Goal: Transaction & Acquisition: Book appointment/travel/reservation

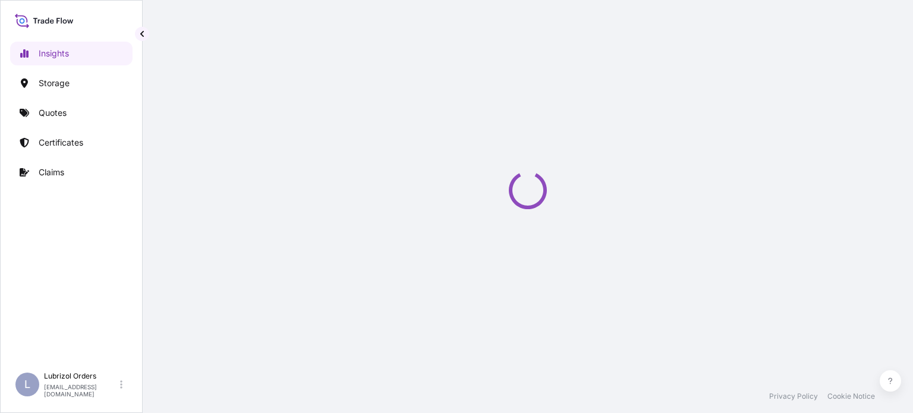
select select "2025"
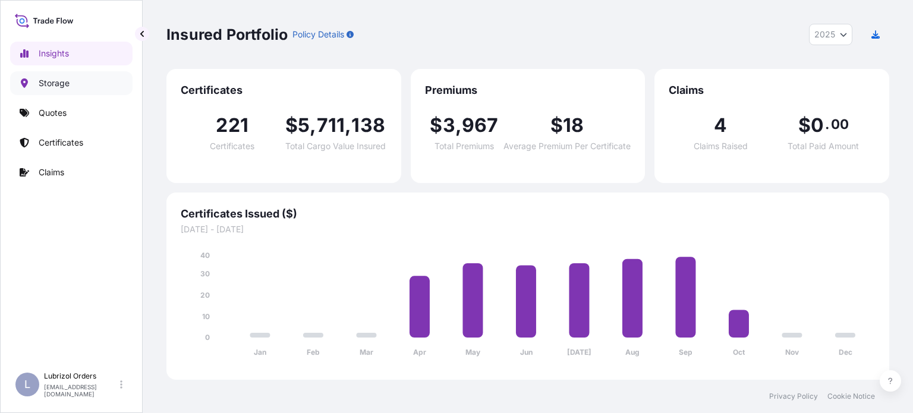
click at [52, 90] on link "Storage" at bounding box center [71, 83] width 122 height 24
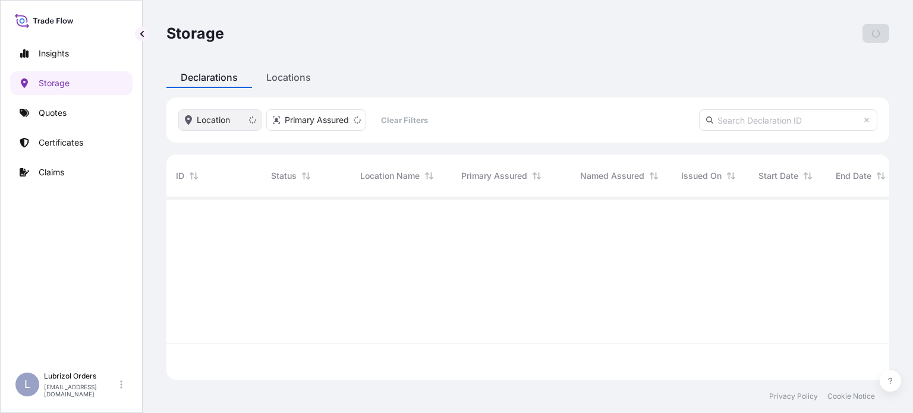
scroll to position [180, 713]
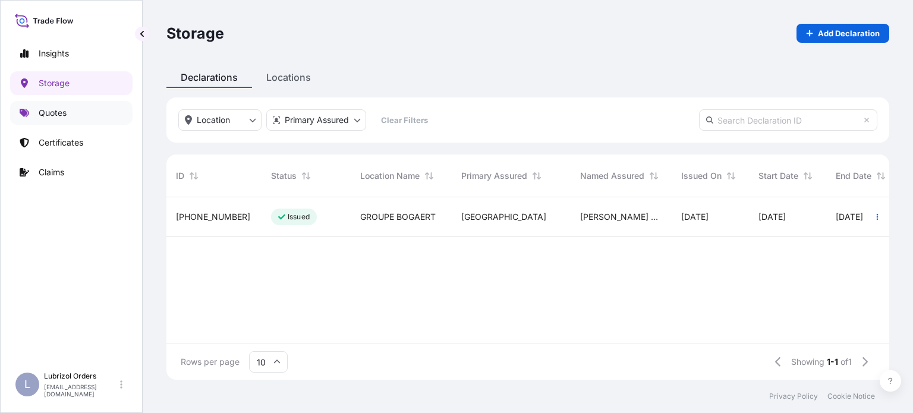
click at [58, 118] on link "Quotes" at bounding box center [71, 113] width 122 height 24
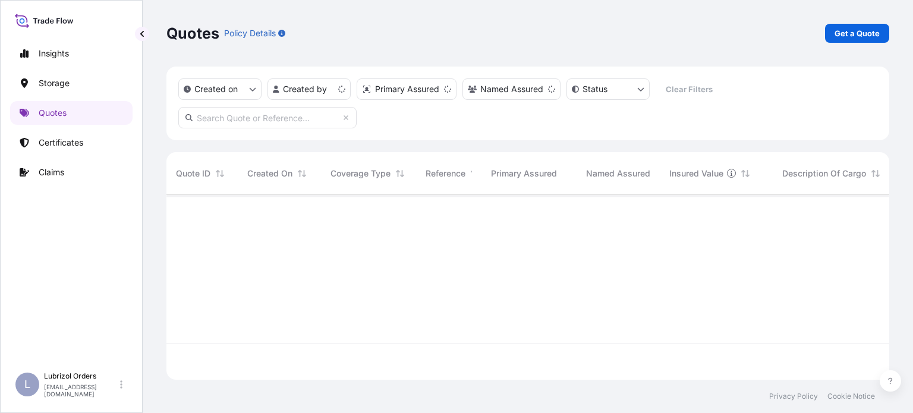
scroll to position [182, 713]
click at [853, 35] on p "Get a Quote" at bounding box center [856, 33] width 45 height 12
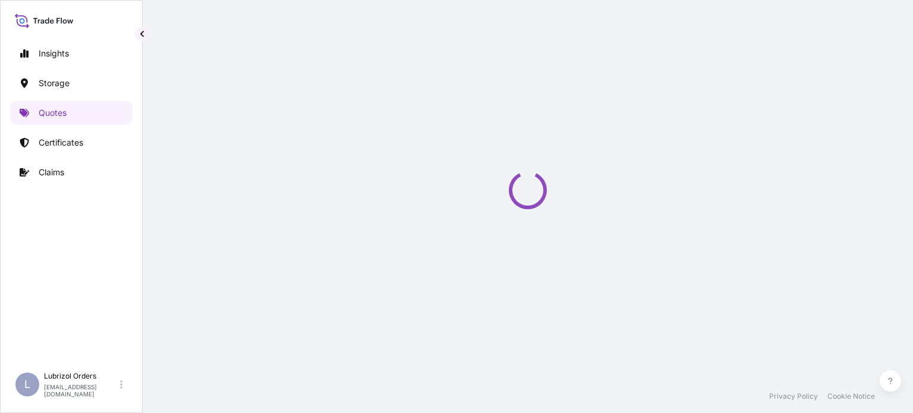
scroll to position [19, 0]
select select "Water"
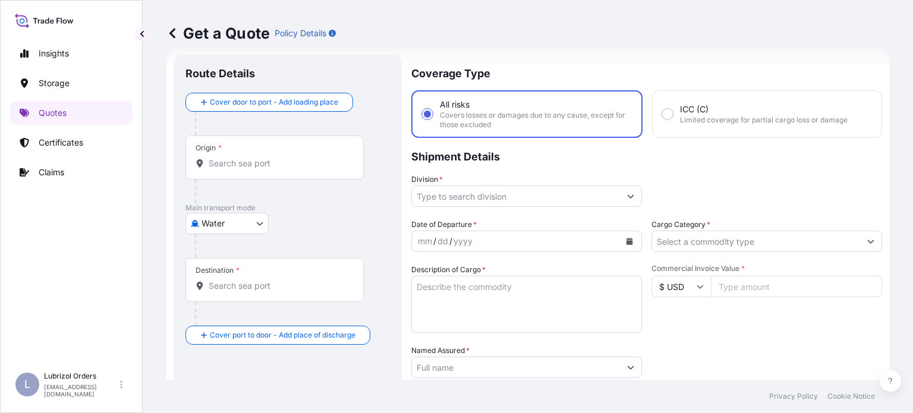
click at [290, 163] on input "Origin *" at bounding box center [279, 163] width 140 height 12
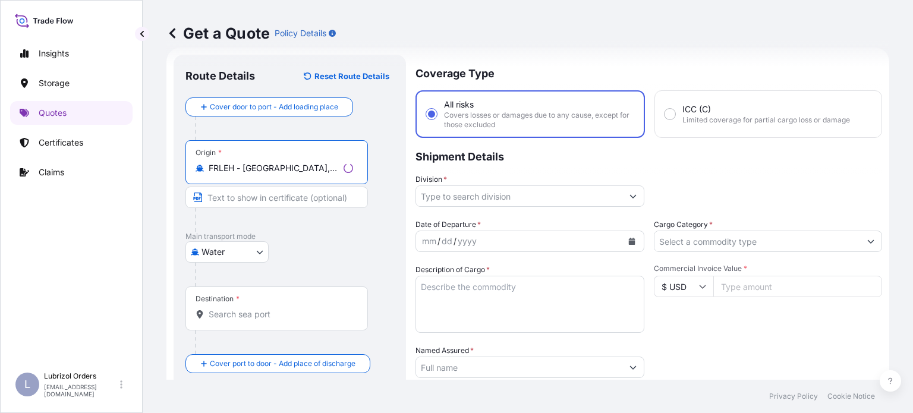
type input "FRLEH - [GEOGRAPHIC_DATA], [GEOGRAPHIC_DATA]"
click at [275, 313] on input "Destination *" at bounding box center [281, 314] width 144 height 12
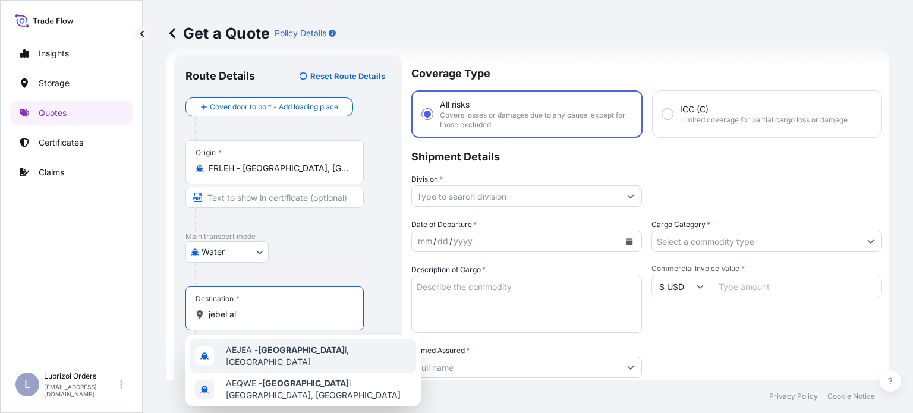
click at [292, 360] on div "AEJEA - [GEOGRAPHIC_DATA], [GEOGRAPHIC_DATA]" at bounding box center [303, 355] width 226 height 33
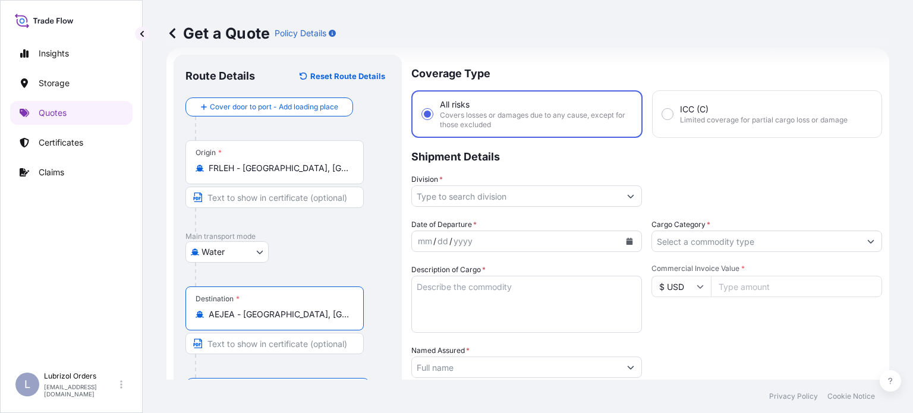
type input "AEJEA - [GEOGRAPHIC_DATA], [GEOGRAPHIC_DATA]"
click at [599, 201] on input "Division *" at bounding box center [516, 195] width 208 height 21
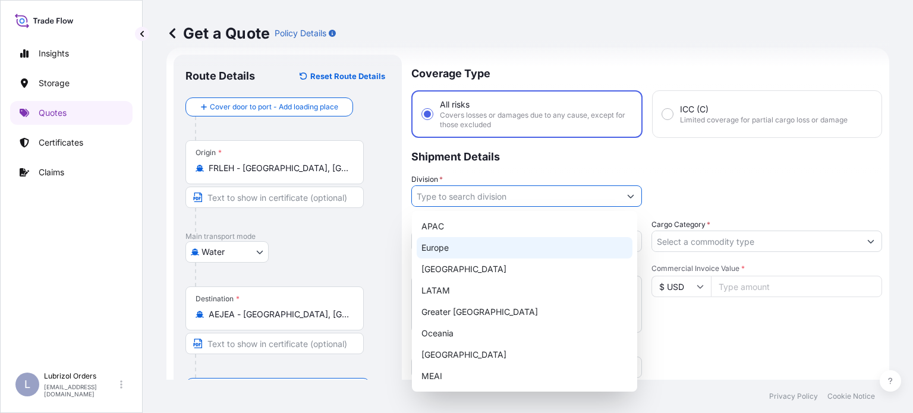
click at [468, 249] on div "Europe" at bounding box center [525, 247] width 216 height 21
type input "Europe"
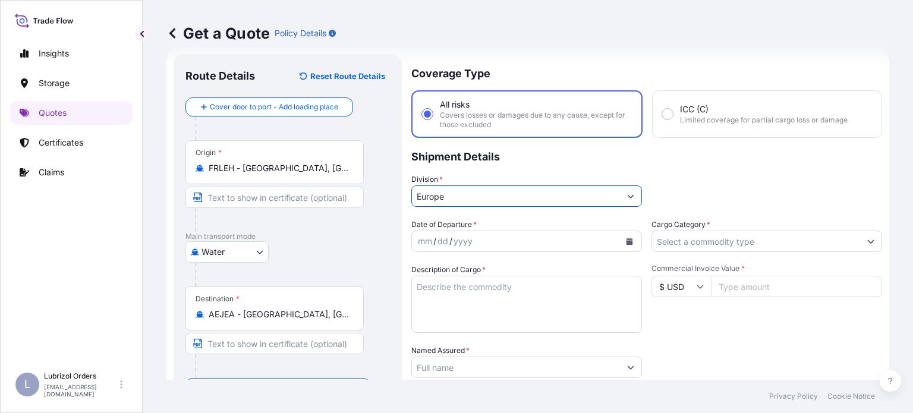
click at [626, 242] on icon "Calendar" at bounding box center [629, 241] width 7 height 7
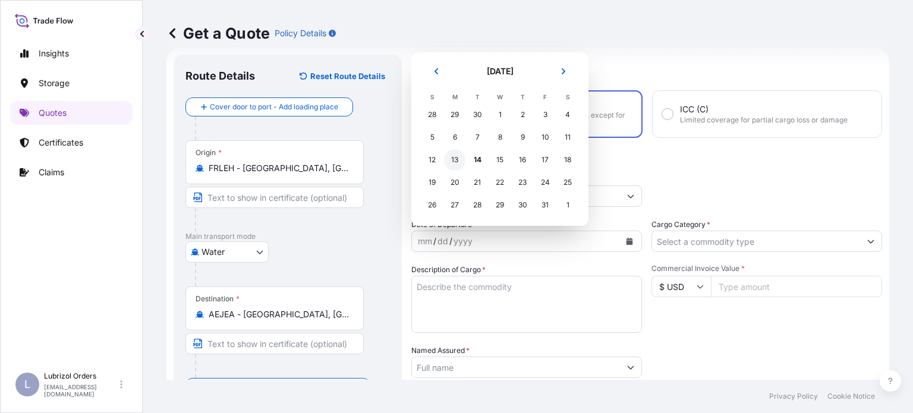
click at [458, 160] on div "13" at bounding box center [454, 159] width 21 height 21
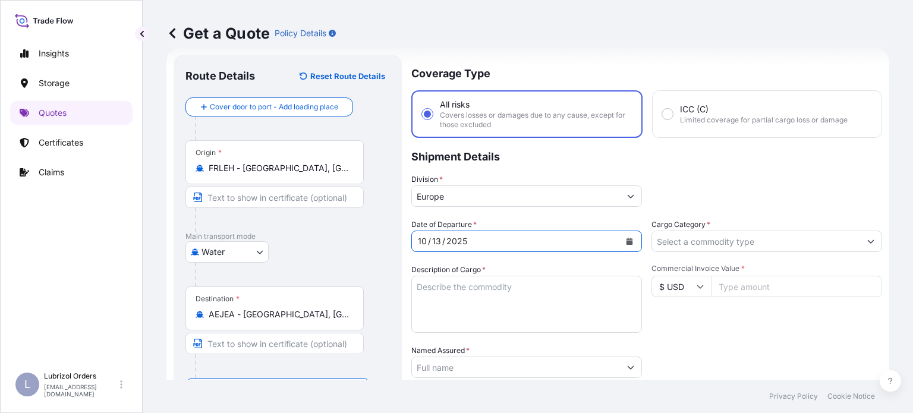
click at [537, 288] on textarea "Description of Cargo *" at bounding box center [526, 304] width 231 height 57
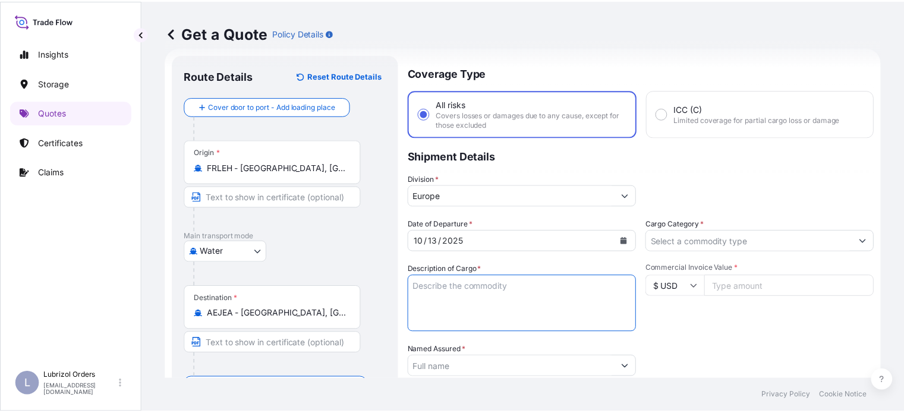
scroll to position [78, 0]
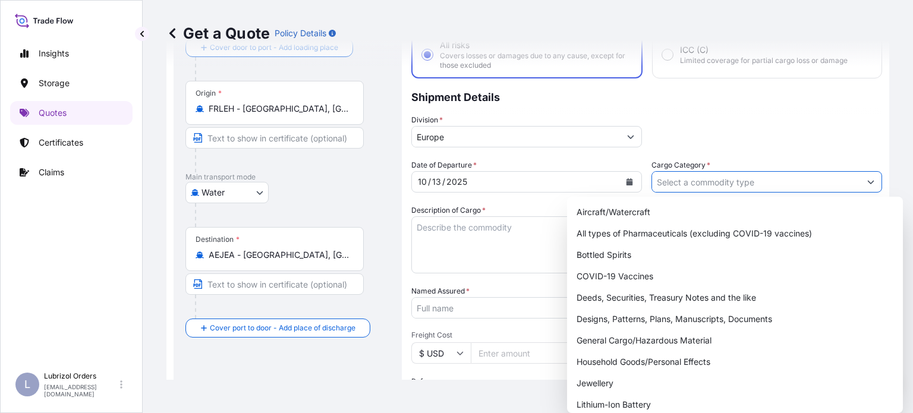
click at [803, 181] on input "Cargo Category *" at bounding box center [756, 181] width 208 height 21
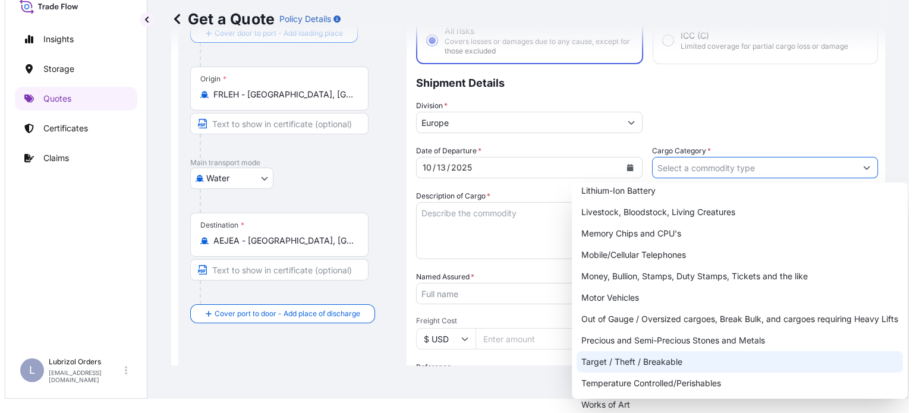
scroll to position [0, 0]
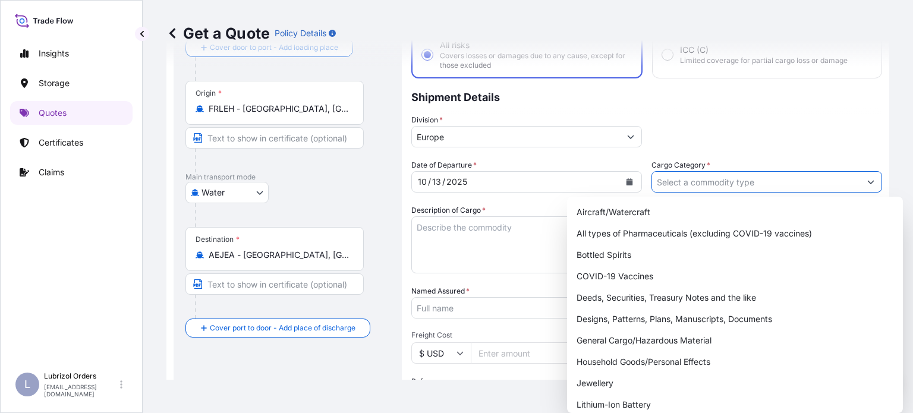
click at [863, 178] on button "Show suggestions" at bounding box center [870, 181] width 21 height 21
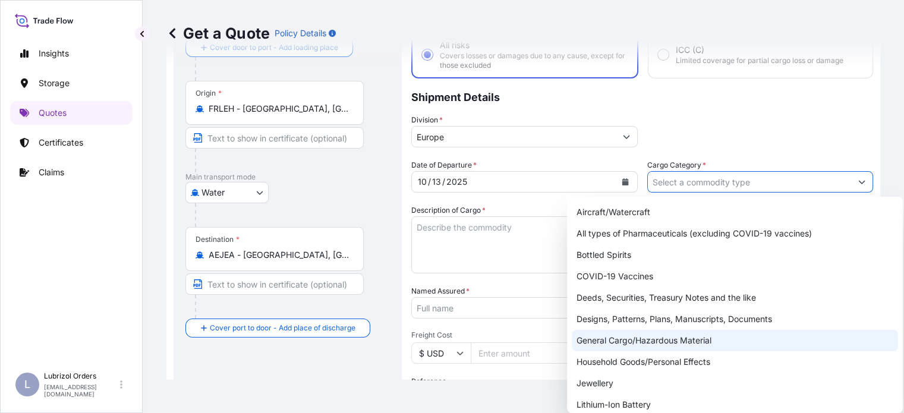
click at [701, 339] on div "General Cargo/Hazardous Material" at bounding box center [735, 340] width 326 height 21
type input "General Cargo/Hazardous Material"
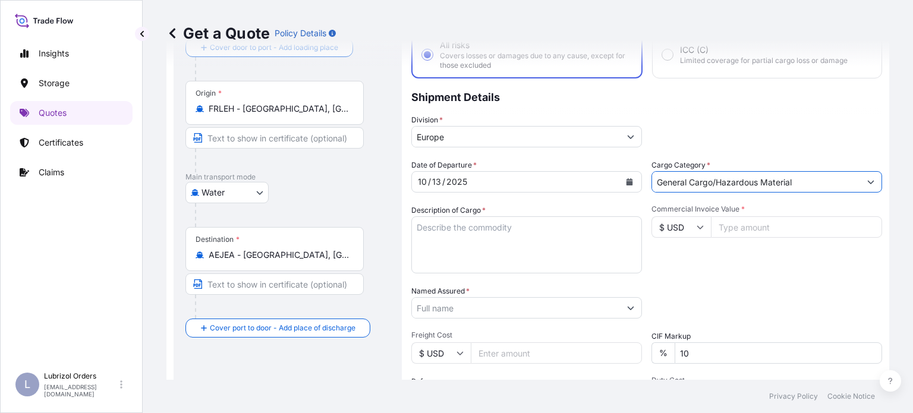
click at [700, 228] on input "$ USD" at bounding box center [680, 226] width 59 height 21
click at [677, 261] on div "€ EUR" at bounding box center [676, 259] width 50 height 23
type input "€ EUR"
click at [433, 254] on textarea "Description of Cargo *" at bounding box center [526, 244] width 231 height 57
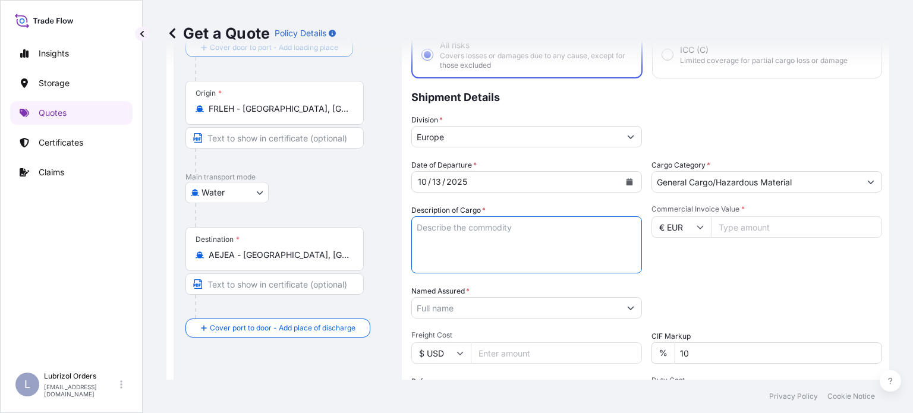
paste textarea "LUBRIZOL(R) PV2403, STD. BLACK AND"
paste textarea "YELLOW"
type textarea "LUBRIZOL(R) PV2403, STD. BLACK AND YELLOW"
click at [750, 232] on input "Commercial Invoice Value *" at bounding box center [796, 226] width 171 height 21
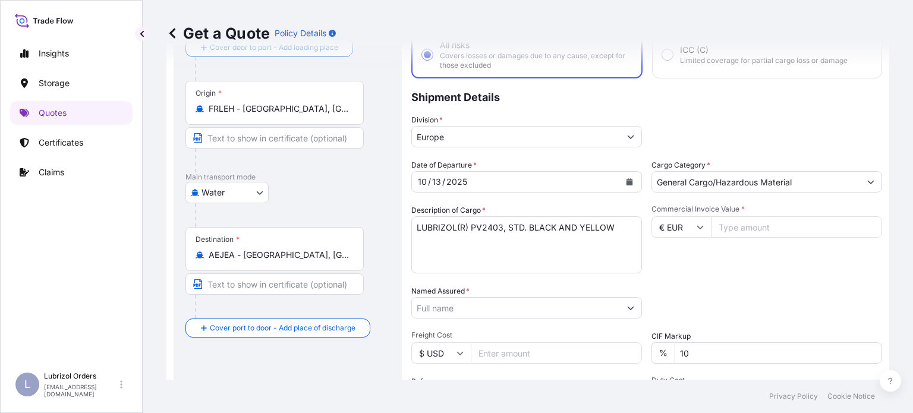
paste input "20158.56"
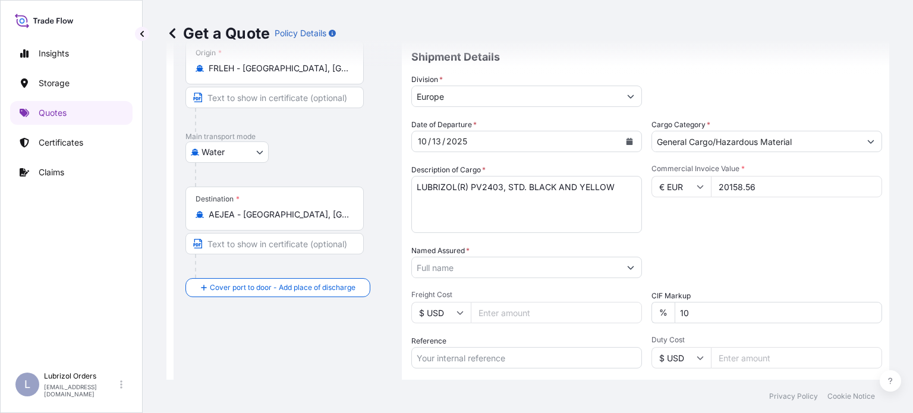
scroll to position [138, 0]
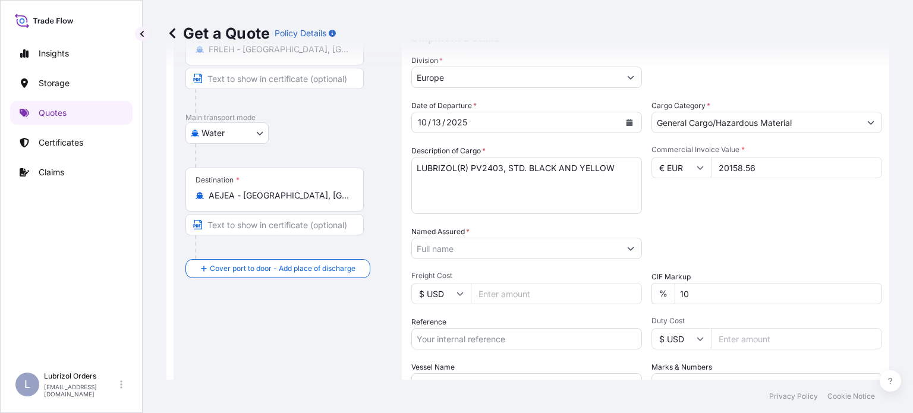
type input "20158.56"
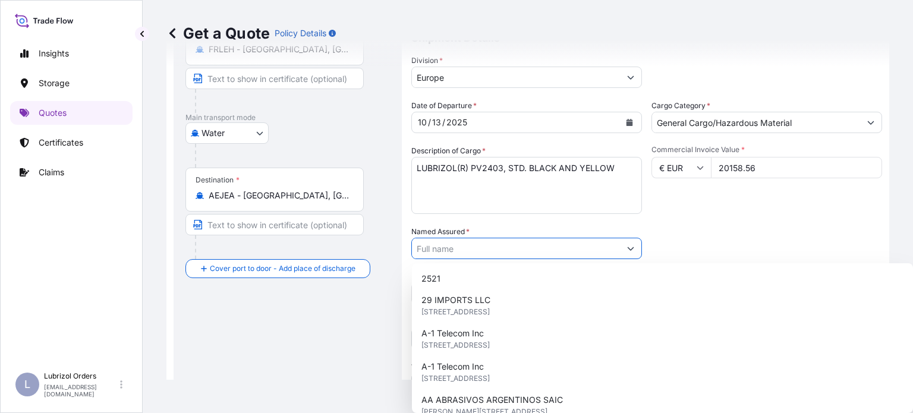
click at [544, 255] on input "Named Assured *" at bounding box center [516, 248] width 208 height 21
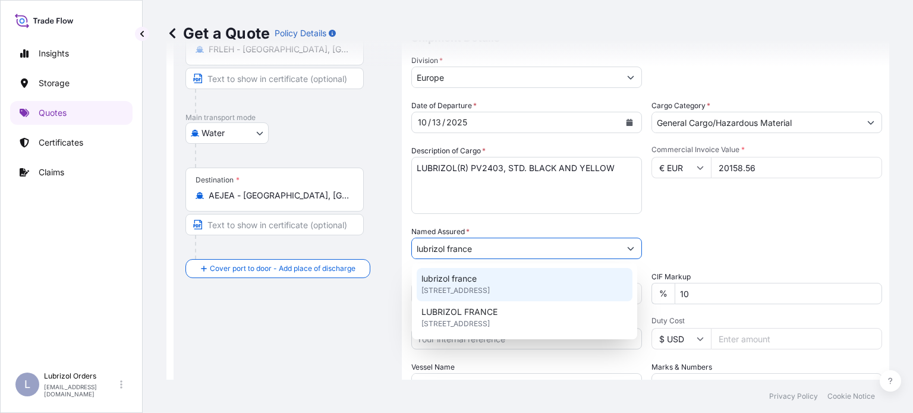
click at [517, 282] on div "lubrizol [GEOGRAPHIC_DATA] [STREET_ADDRESS]" at bounding box center [525, 284] width 216 height 33
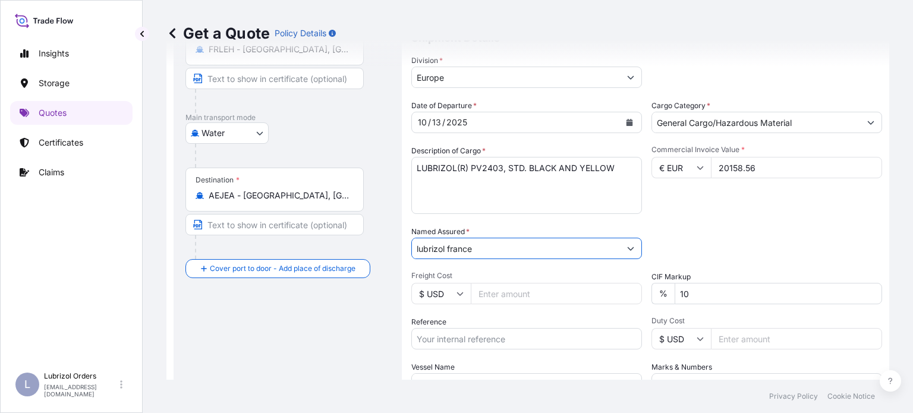
scroll to position [197, 0]
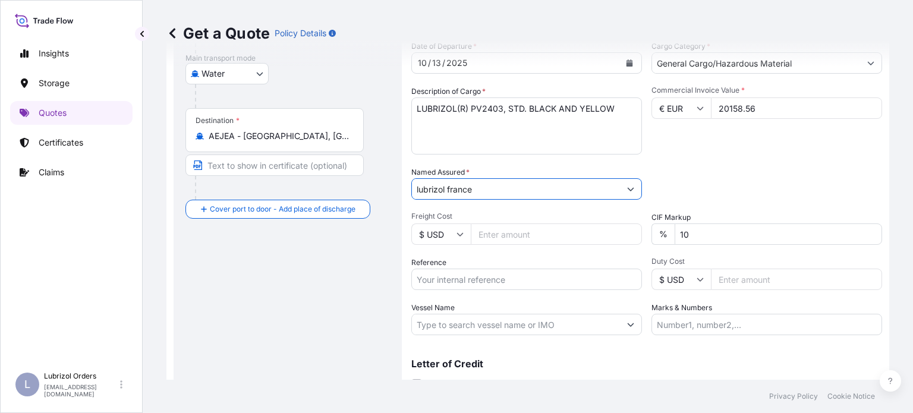
type input "lubrizol france"
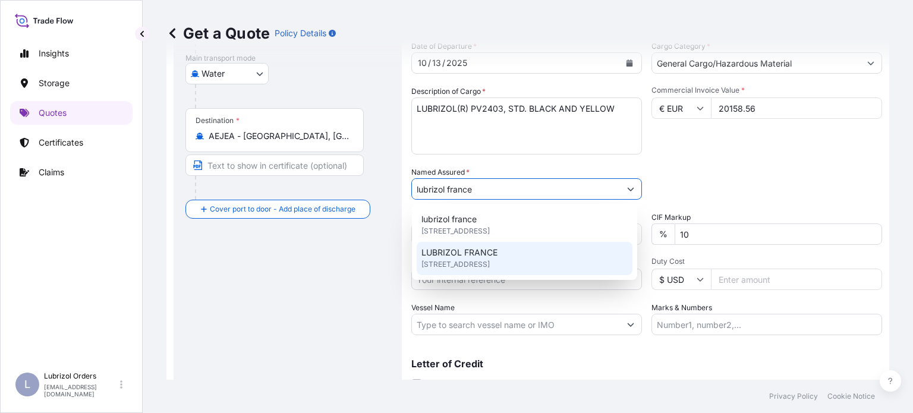
click at [857, 141] on div "Commercial Invoice Value * € EUR 20158.56" at bounding box center [766, 120] width 231 height 69
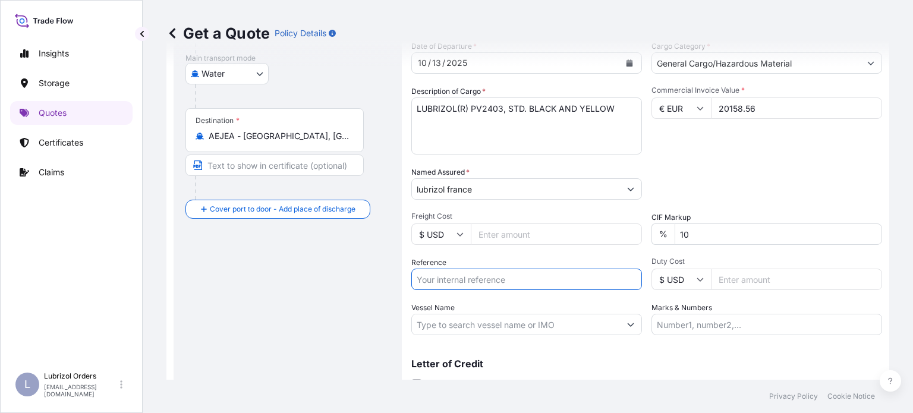
click at [522, 286] on input "Reference" at bounding box center [526, 279] width 231 height 21
paste input "1155541890"
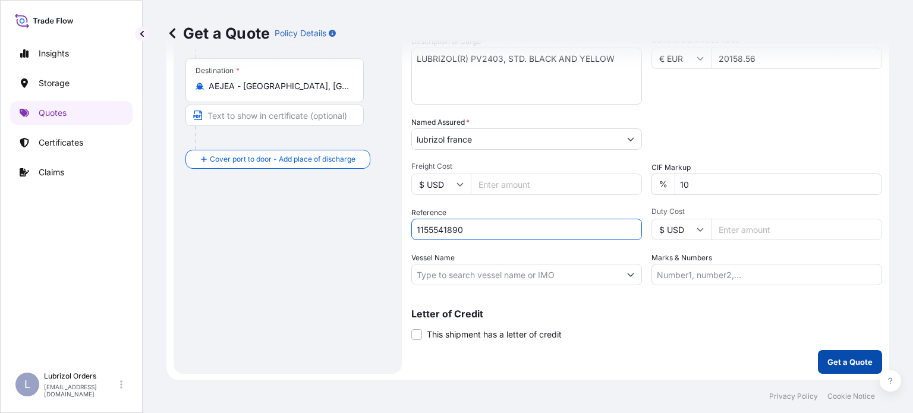
type input "1155541890"
click at [859, 365] on p "Get a Quote" at bounding box center [849, 362] width 45 height 12
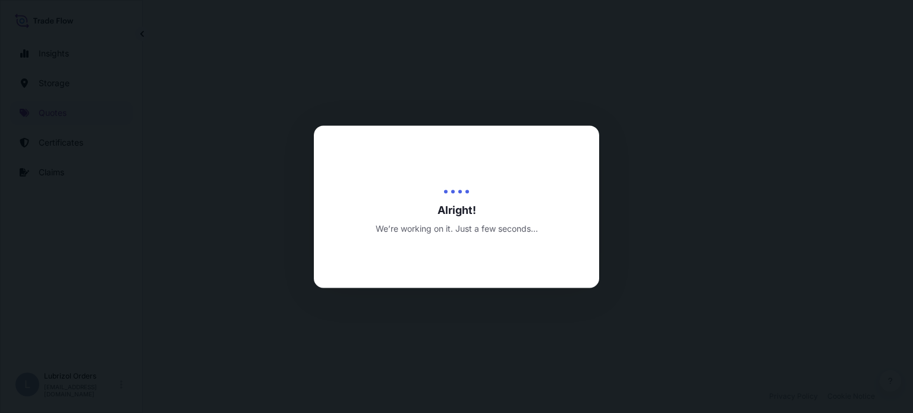
select select "Water"
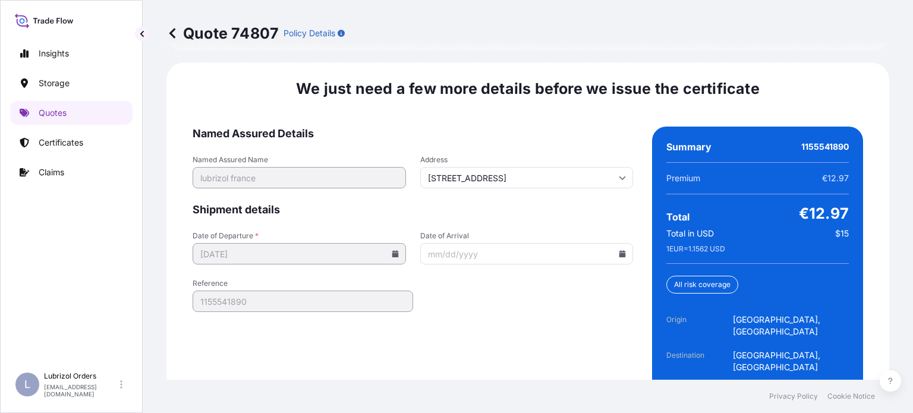
scroll to position [1892, 0]
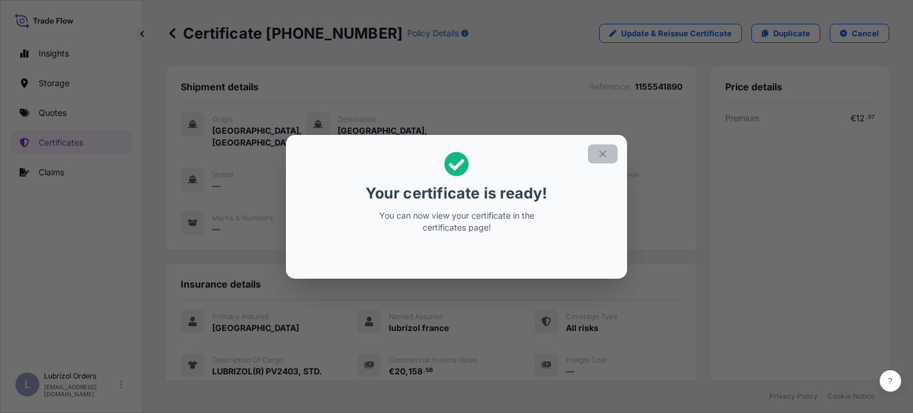
click at [601, 154] on icon "button" at bounding box center [602, 154] width 11 height 11
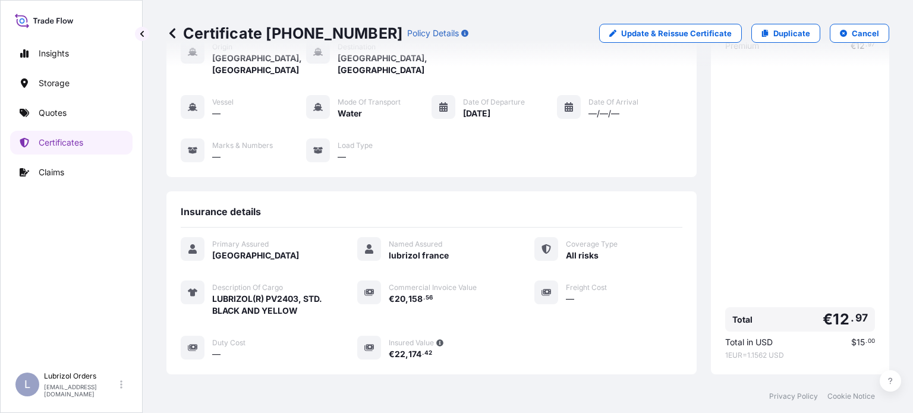
scroll to position [273, 0]
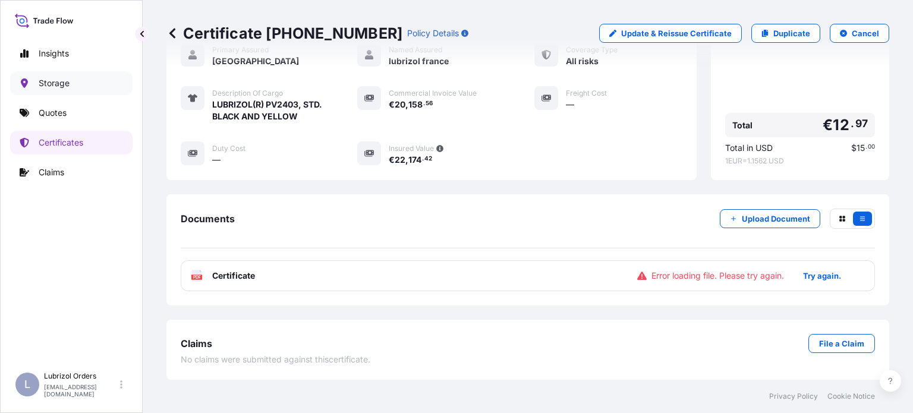
click at [67, 78] on p "Storage" at bounding box center [54, 83] width 31 height 12
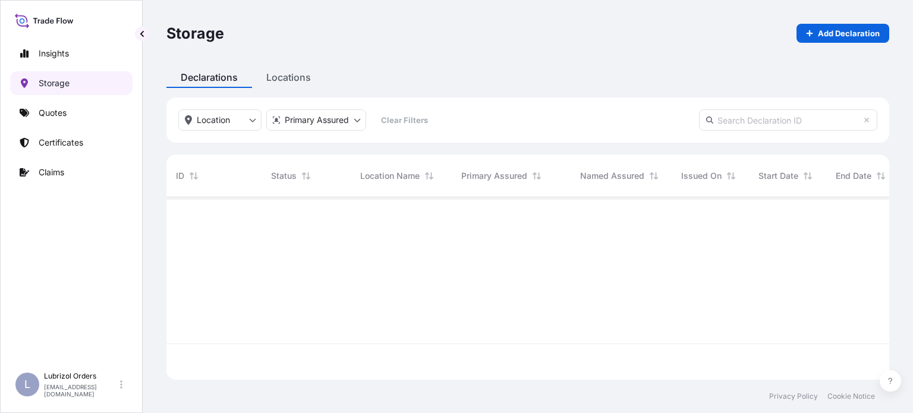
scroll to position [180, 713]
click at [68, 114] on link "Quotes" at bounding box center [71, 113] width 122 height 24
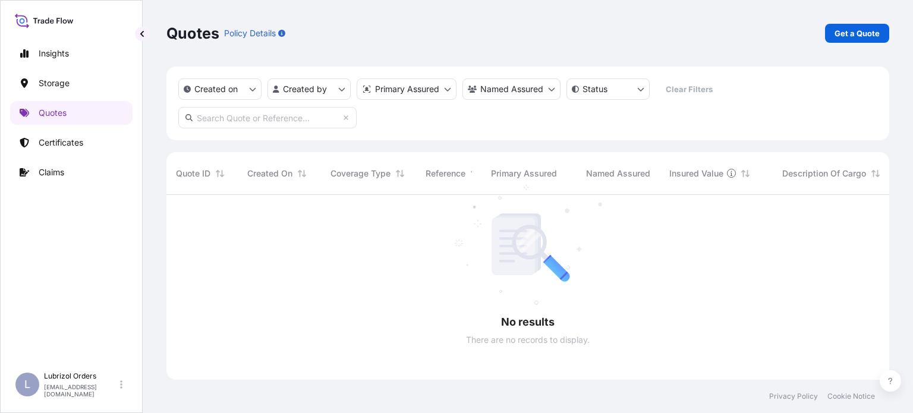
scroll to position [219, 713]
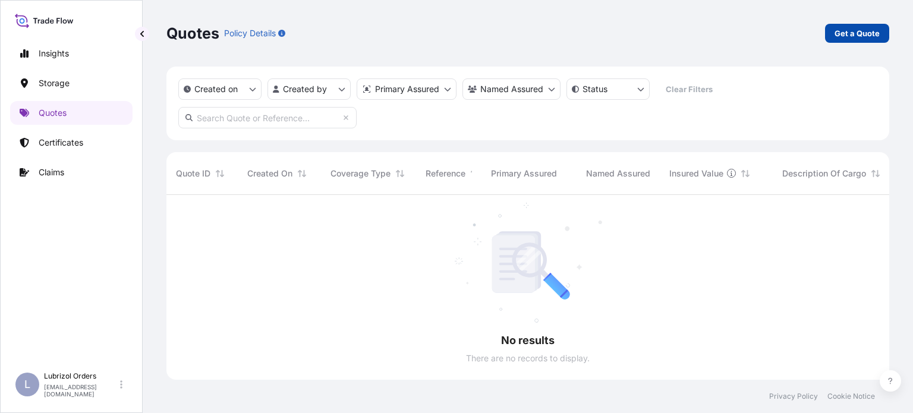
click at [860, 33] on p "Get a Quote" at bounding box center [856, 33] width 45 height 12
select select "Water"
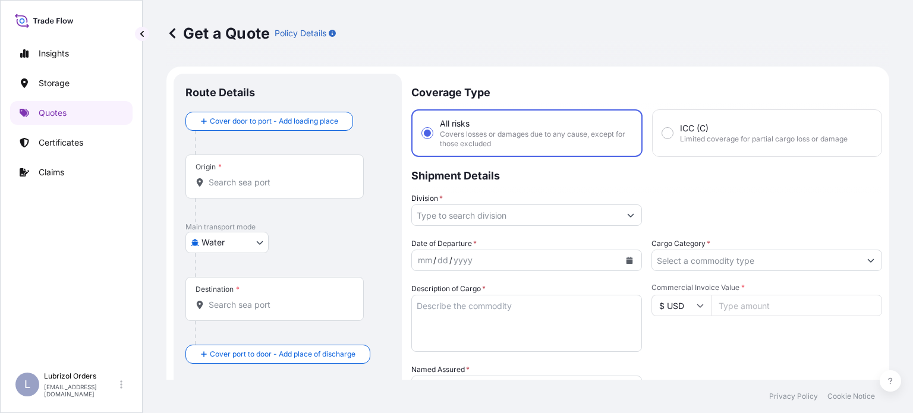
scroll to position [19, 0]
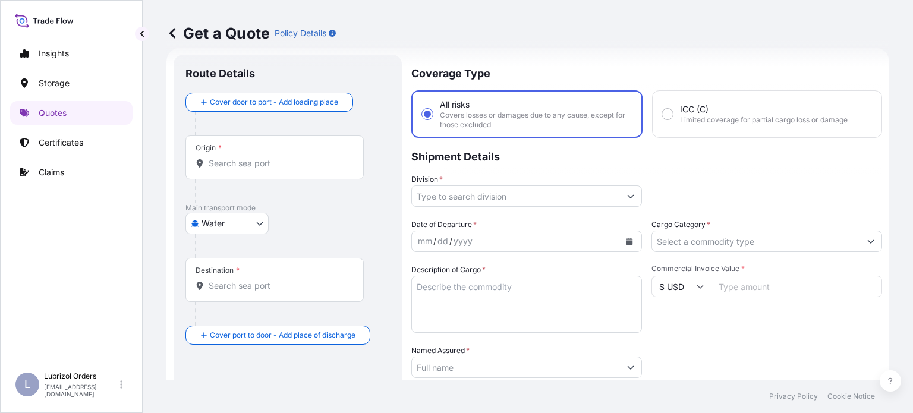
click at [296, 152] on div "Origin *" at bounding box center [274, 157] width 178 height 44
click at [296, 157] on input "Origin *" at bounding box center [279, 163] width 140 height 12
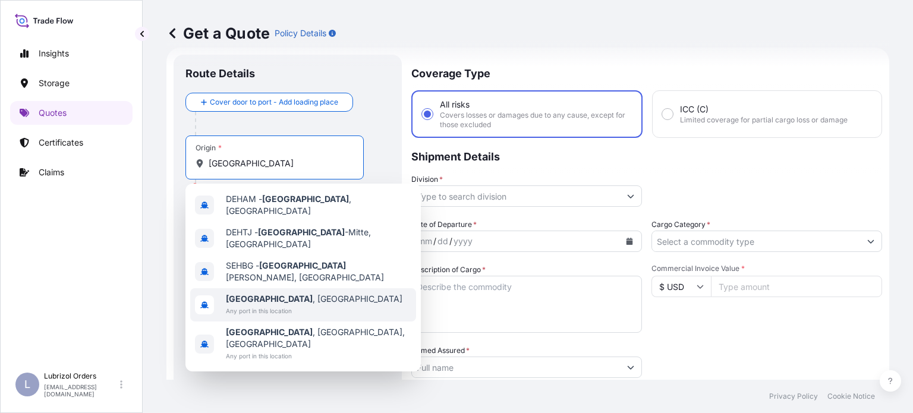
click at [301, 305] on span "Any port in this location" at bounding box center [314, 311] width 176 height 12
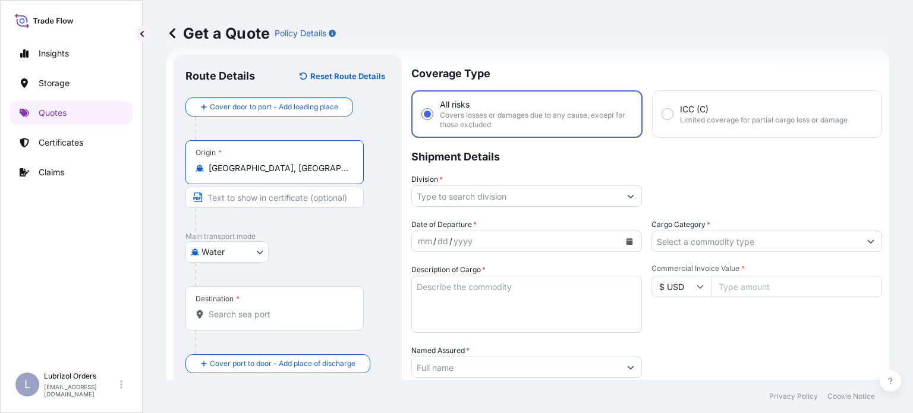
type input "[GEOGRAPHIC_DATA], [GEOGRAPHIC_DATA]"
click at [262, 301] on div "Destination *" at bounding box center [274, 308] width 178 height 44
click at [262, 308] on input "Destination *" at bounding box center [279, 314] width 140 height 12
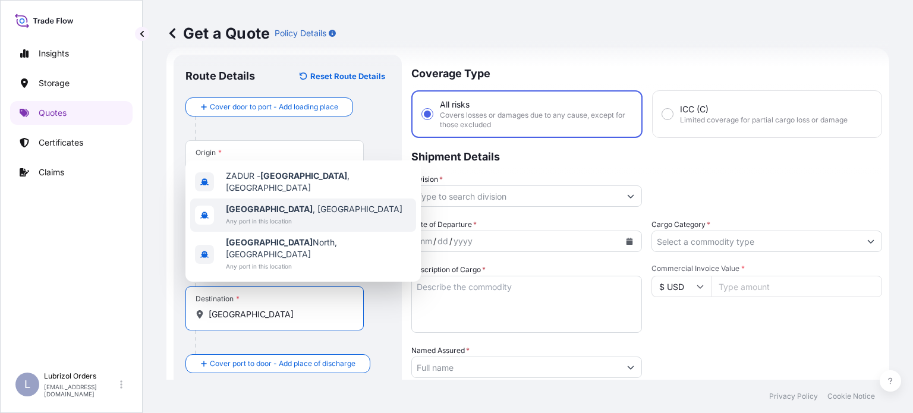
click at [320, 225] on div "[GEOGRAPHIC_DATA] , [GEOGRAPHIC_DATA] Any port in this location" at bounding box center [303, 214] width 226 height 33
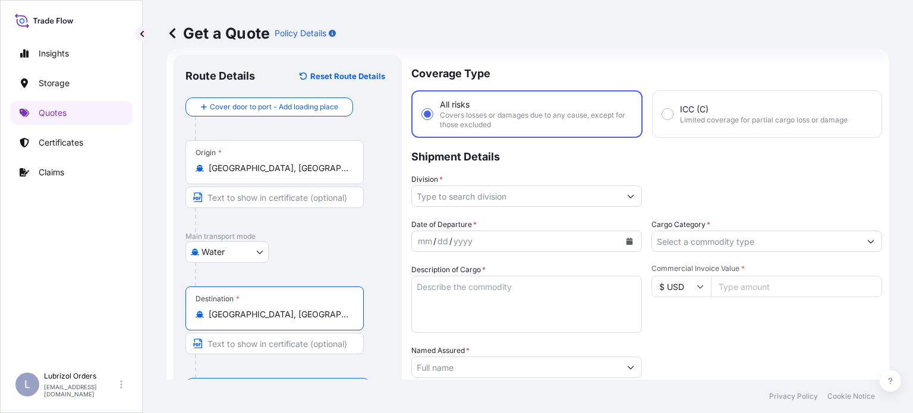
type input "[GEOGRAPHIC_DATA], [GEOGRAPHIC_DATA]"
click at [539, 201] on input "Division *" at bounding box center [516, 195] width 208 height 21
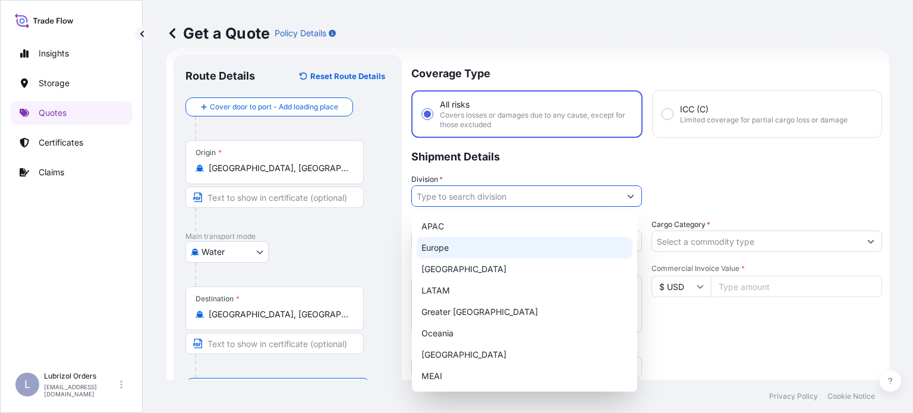
click at [477, 254] on div "Europe" at bounding box center [525, 247] width 216 height 21
type input "Europe"
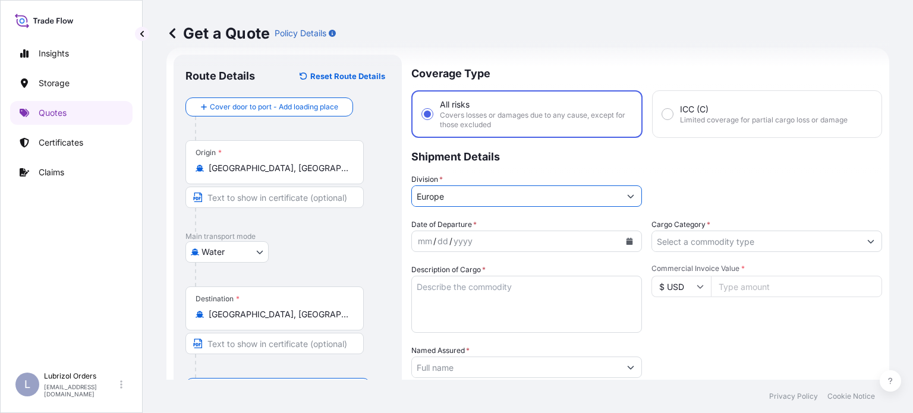
click at [627, 242] on icon "Calendar" at bounding box center [629, 241] width 7 height 7
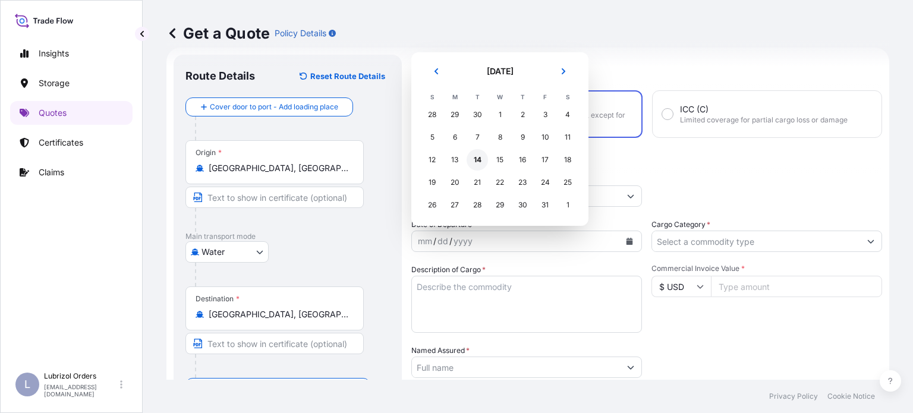
click at [480, 159] on div "14" at bounding box center [476, 159] width 21 height 21
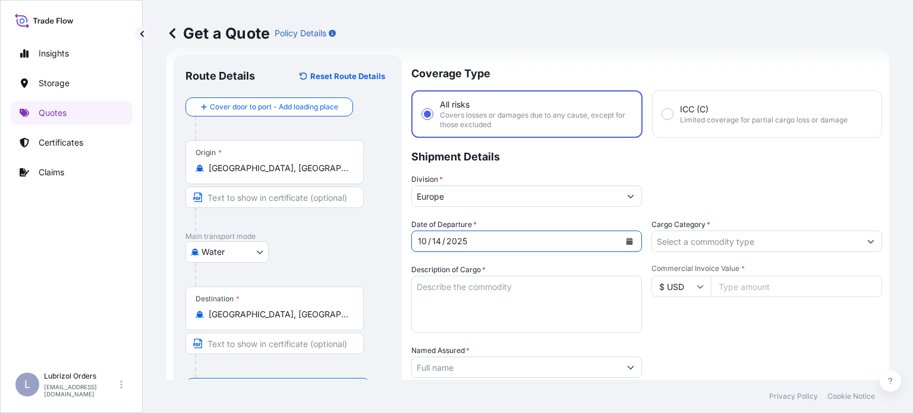
click at [560, 294] on textarea "Description of Cargo *" at bounding box center [526, 304] width 231 height 57
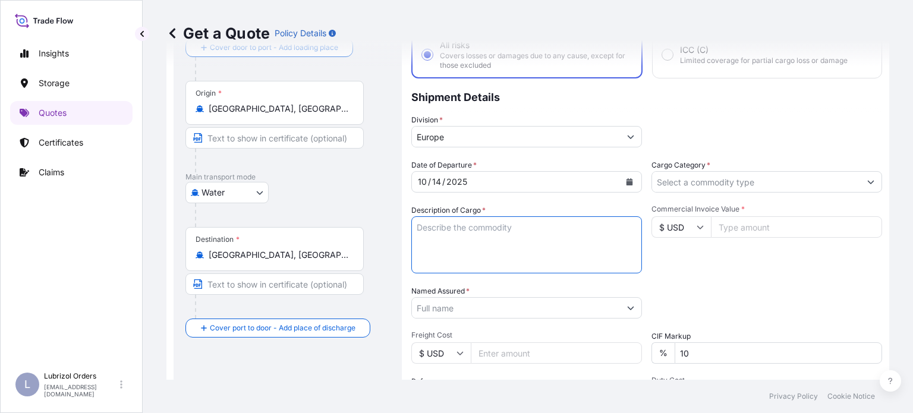
click at [699, 235] on input "$ USD" at bounding box center [680, 226] width 59 height 21
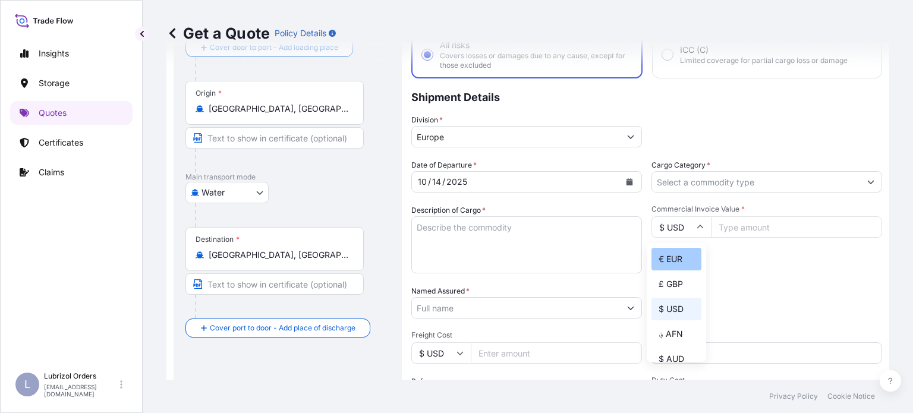
click at [680, 264] on div "€ EUR" at bounding box center [676, 259] width 50 height 23
type input "€ EUR"
click at [780, 279] on div "Date of Departure * [DATE] Cargo Category * Description of Cargo * Commercial I…" at bounding box center [646, 306] width 471 height 295
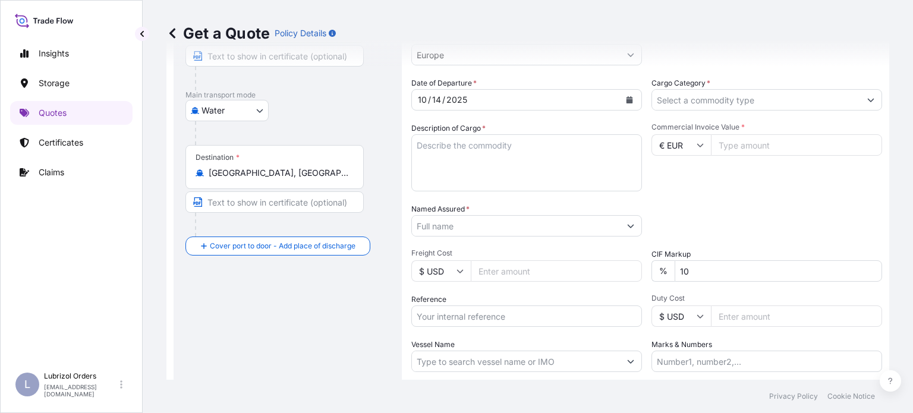
scroll to position [178, 0]
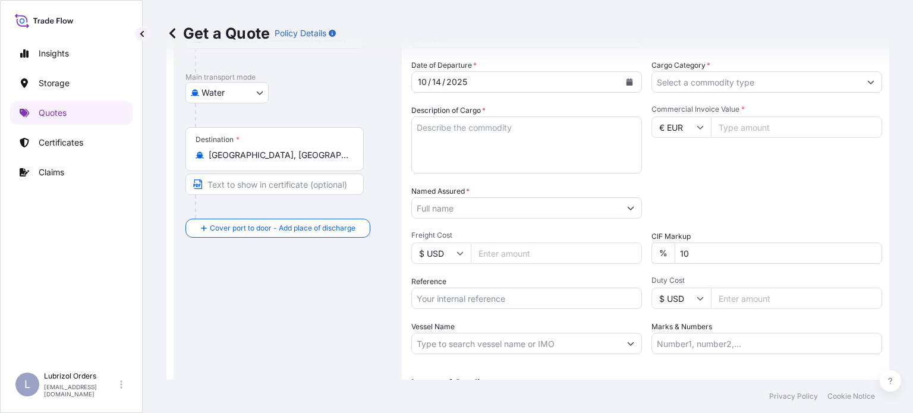
click at [749, 119] on input "Commercial Invoice Value *" at bounding box center [796, 126] width 171 height 21
paste input "26440.60"
type input "26440.60"
click at [509, 132] on textarea "Description of Cargo *" at bounding box center [526, 144] width 231 height 57
click at [538, 291] on input "Reference" at bounding box center [526, 298] width 231 height 21
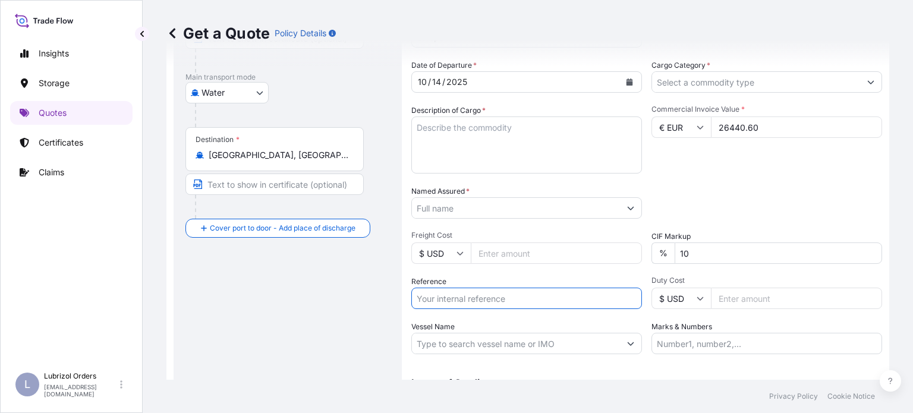
paste input "1155542255"
type input "1155542255"
click at [604, 204] on input "Named Assured *" at bounding box center [516, 207] width 208 height 21
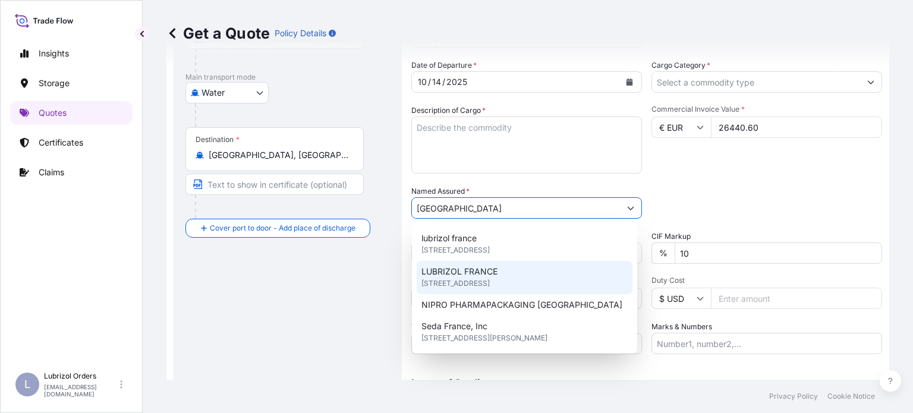
click at [485, 280] on span "[STREET_ADDRESS]" at bounding box center [455, 283] width 68 height 12
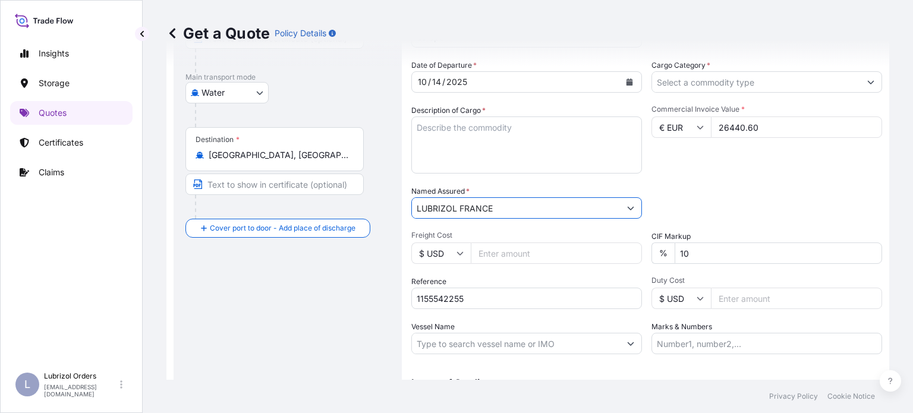
type input "LUBRIZOL FRANCE"
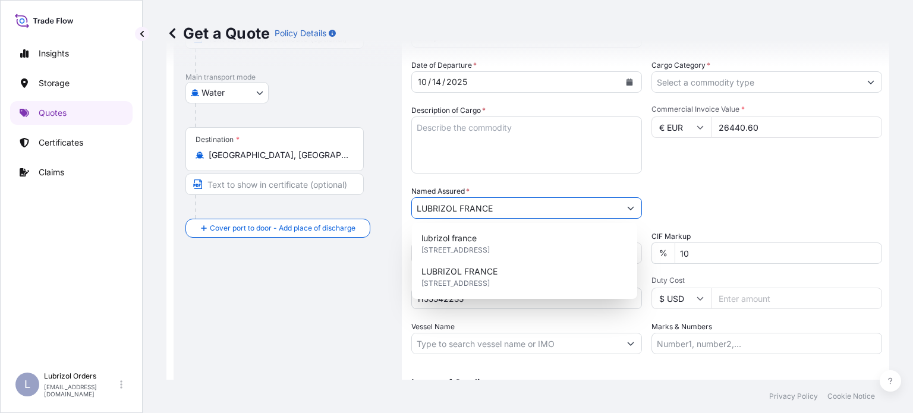
click at [756, 185] on div "Packing Category Type to search a container mode Please select a primary mode o…" at bounding box center [766, 201] width 231 height 33
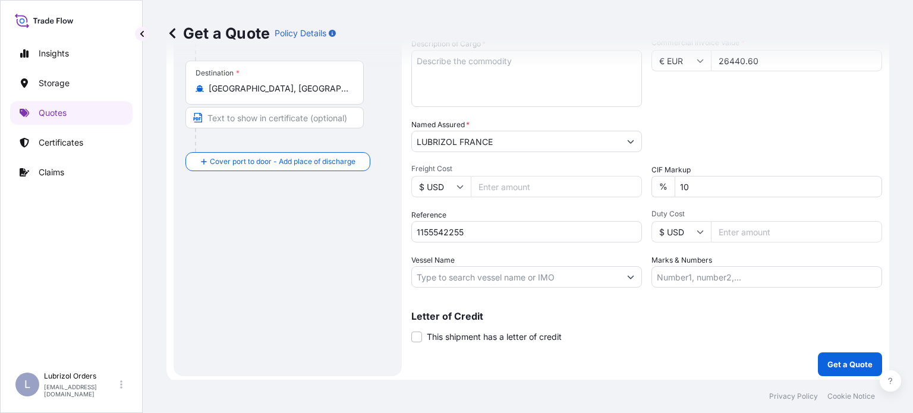
scroll to position [247, 0]
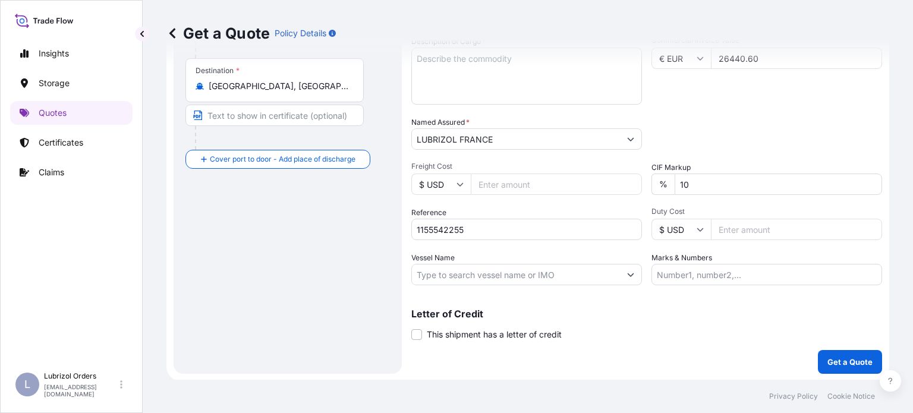
click at [716, 275] on input "Marks & Numbers" at bounding box center [766, 274] width 231 height 21
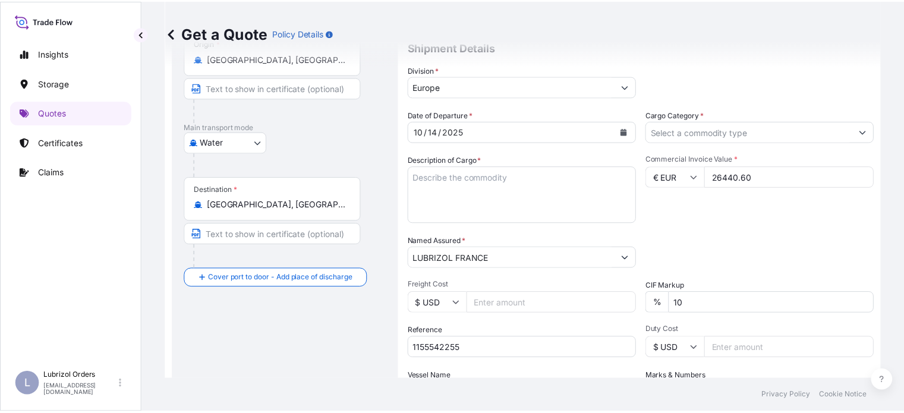
scroll to position [10, 0]
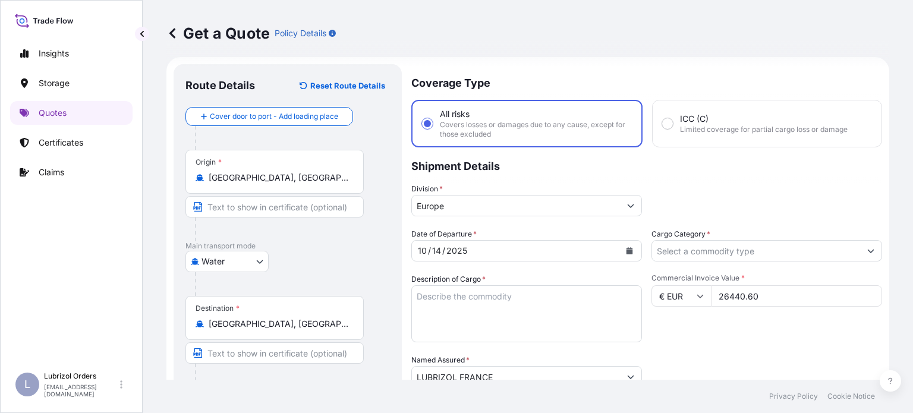
click at [794, 253] on input "Cargo Category *" at bounding box center [756, 250] width 208 height 21
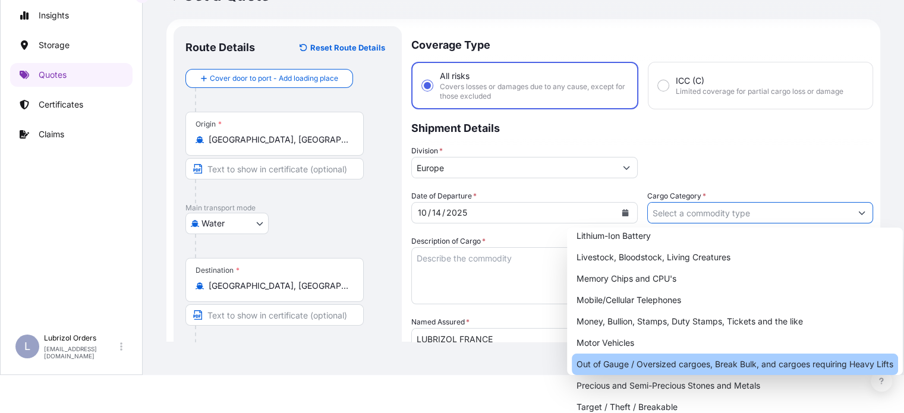
scroll to position [0, 0]
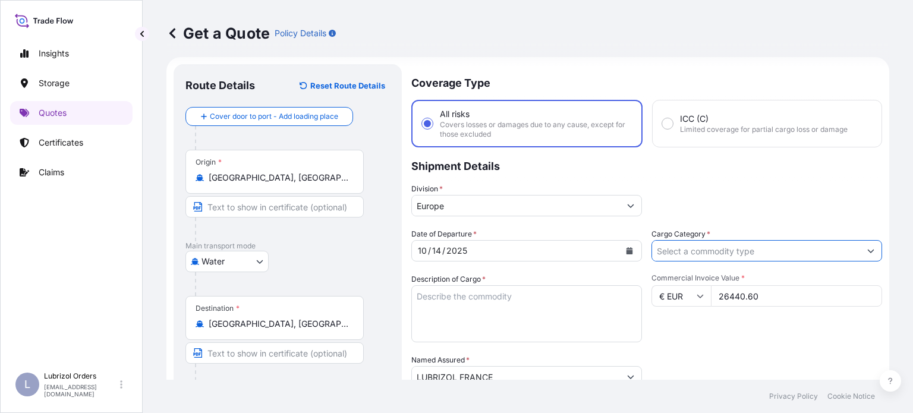
click at [837, 252] on input "Cargo Category *" at bounding box center [756, 250] width 208 height 21
click at [862, 250] on button "Show suggestions" at bounding box center [870, 250] width 21 height 21
click at [838, 253] on input "Cargo Category *" at bounding box center [756, 250] width 208 height 21
click at [860, 251] on button "Show suggestions" at bounding box center [870, 250] width 21 height 21
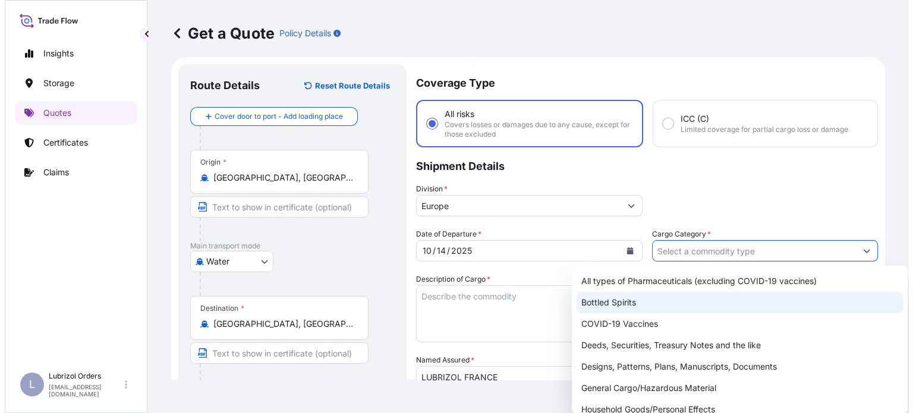
scroll to position [59, 0]
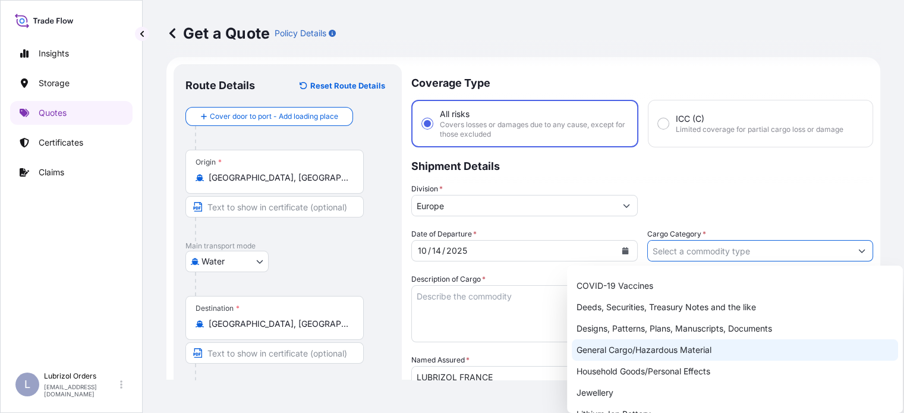
click at [742, 354] on div "General Cargo/Hazardous Material" at bounding box center [735, 349] width 326 height 21
type input "General Cargo/Hazardous Material"
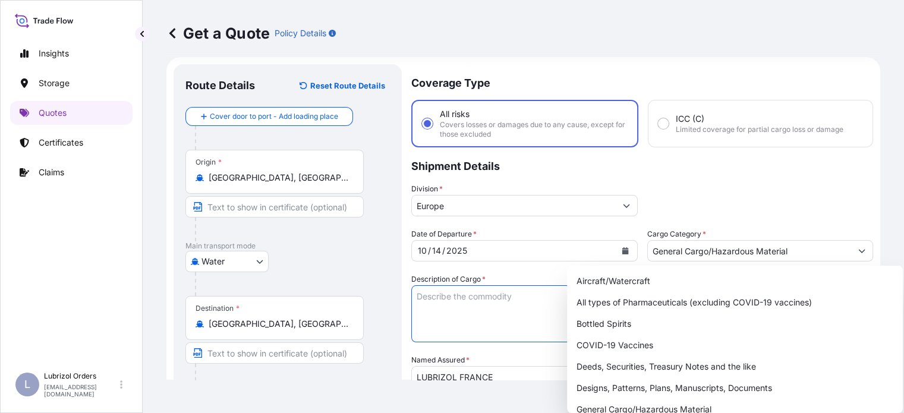
click at [483, 307] on textarea "Description of Cargo *" at bounding box center [524, 313] width 226 height 57
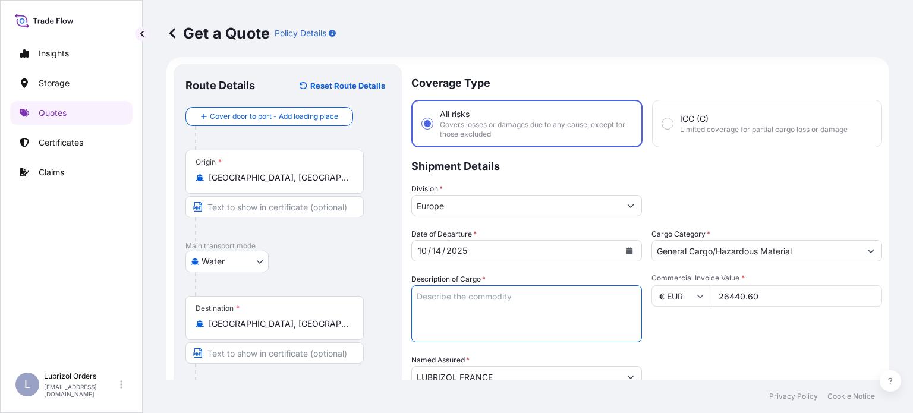
paste textarea "LUBRIZOL(R) ADX766M, STD BLACK AND YELLOW"
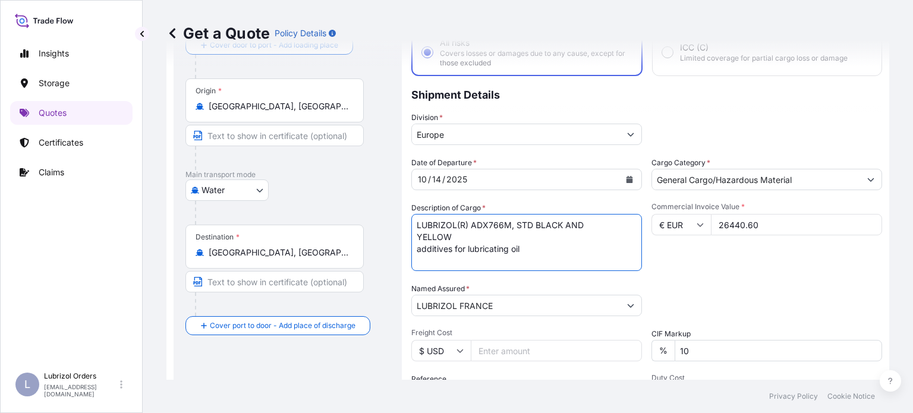
scroll to position [69, 0]
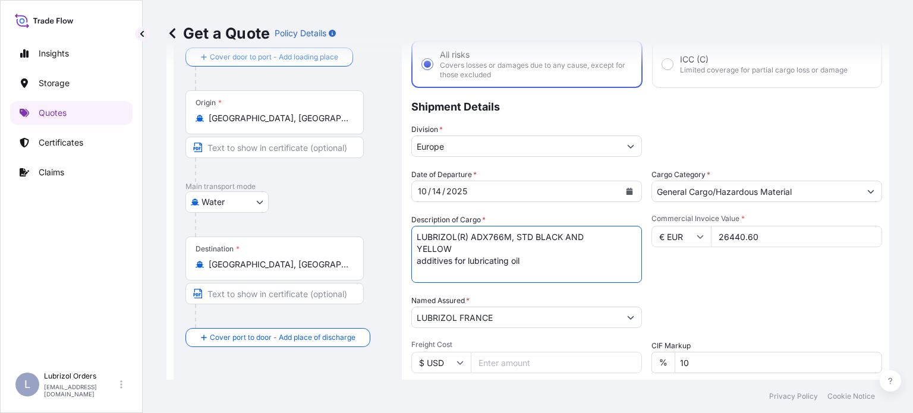
type textarea "LUBRIZOL(R) ADX766M, STD BLACK AND YELLOW additives for lubricating oil"
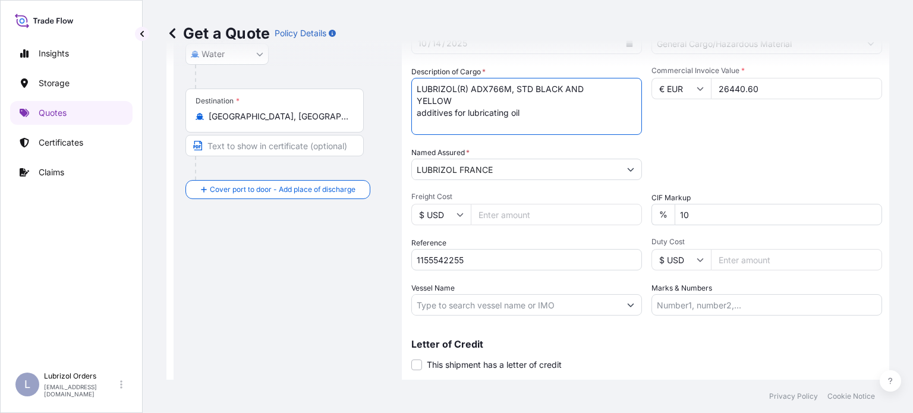
scroll to position [247, 0]
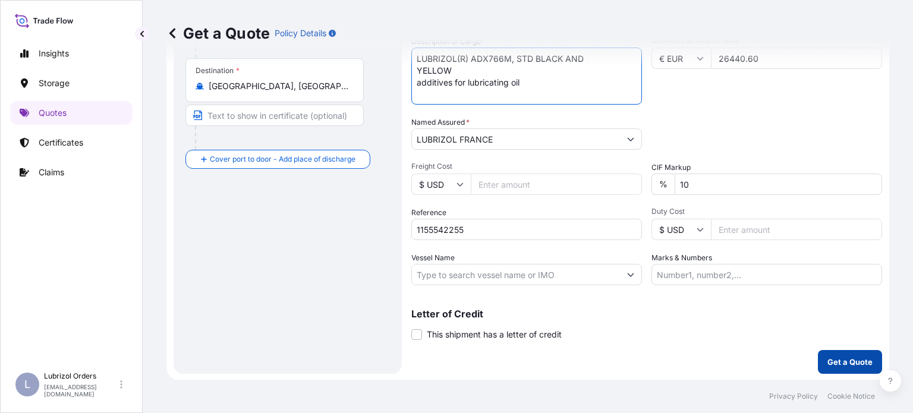
click at [851, 360] on p "Get a Quote" at bounding box center [849, 362] width 45 height 12
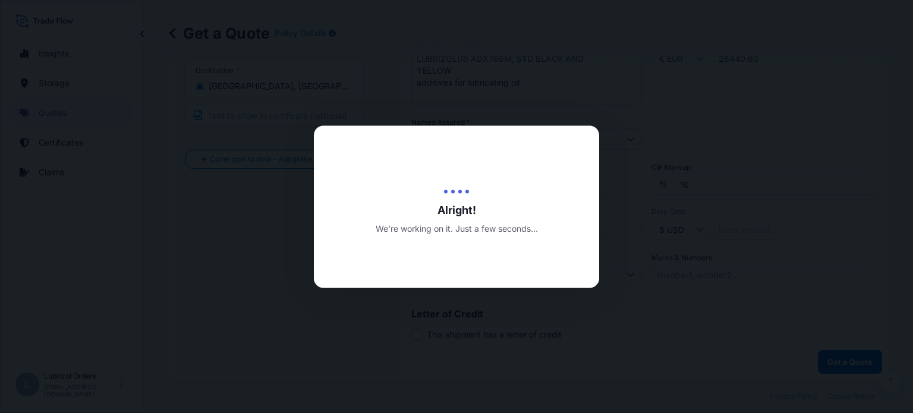
select select "Water"
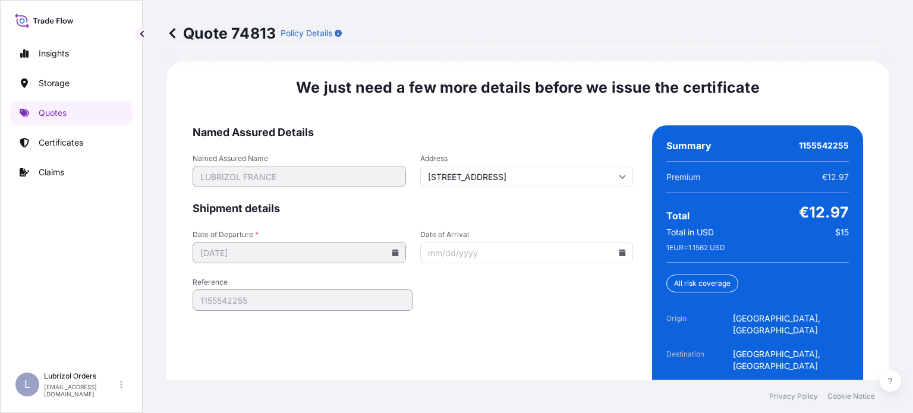
scroll to position [1868, 0]
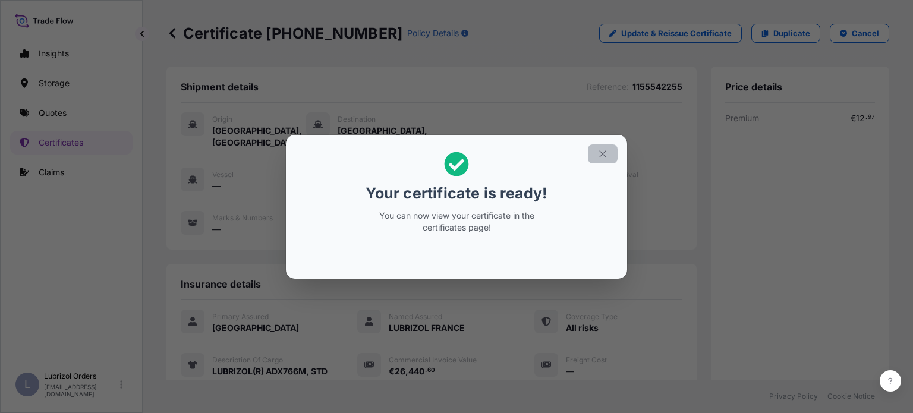
click at [599, 152] on icon "button" at bounding box center [602, 154] width 11 height 11
